Goal: Information Seeking & Learning: Learn about a topic

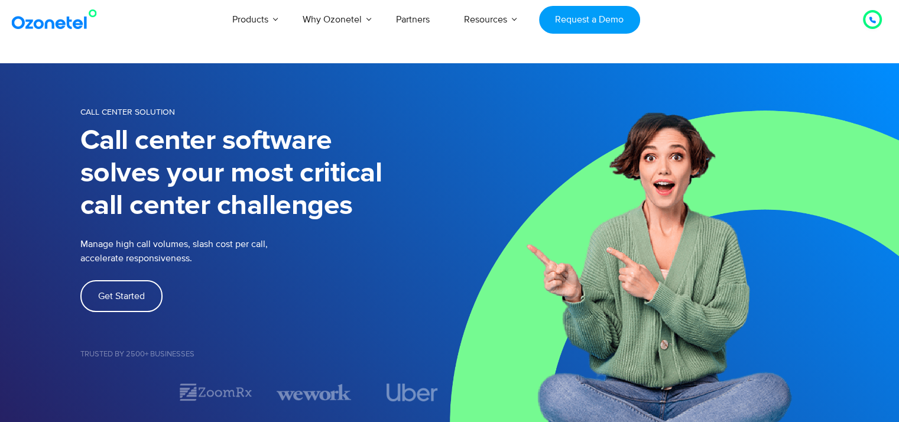
click at [37, 33] on link at bounding box center [57, 19] width 96 height 27
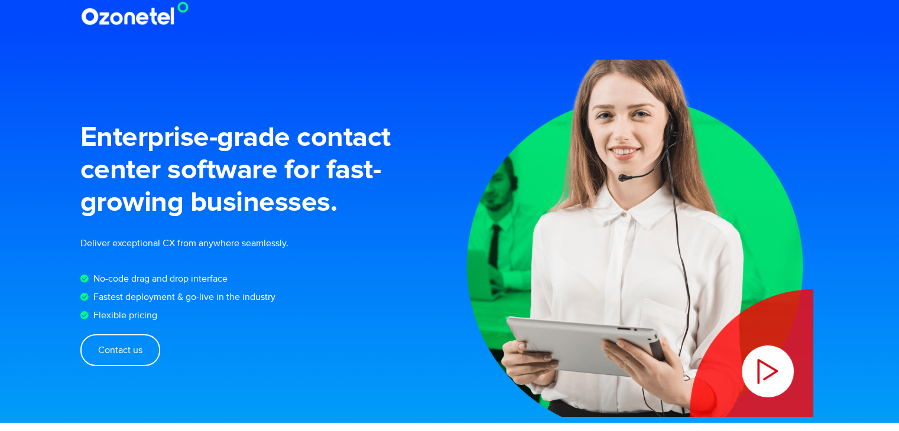
click at [399, 141] on h1 "Enterprise-grade contact center software for fast- growing businesses." at bounding box center [264, 171] width 369 height 98
click at [390, 169] on h1 "Enterprise-grade contact center software for fast- growing businesses." at bounding box center [264, 171] width 369 height 98
